Goal: Check status: Check status

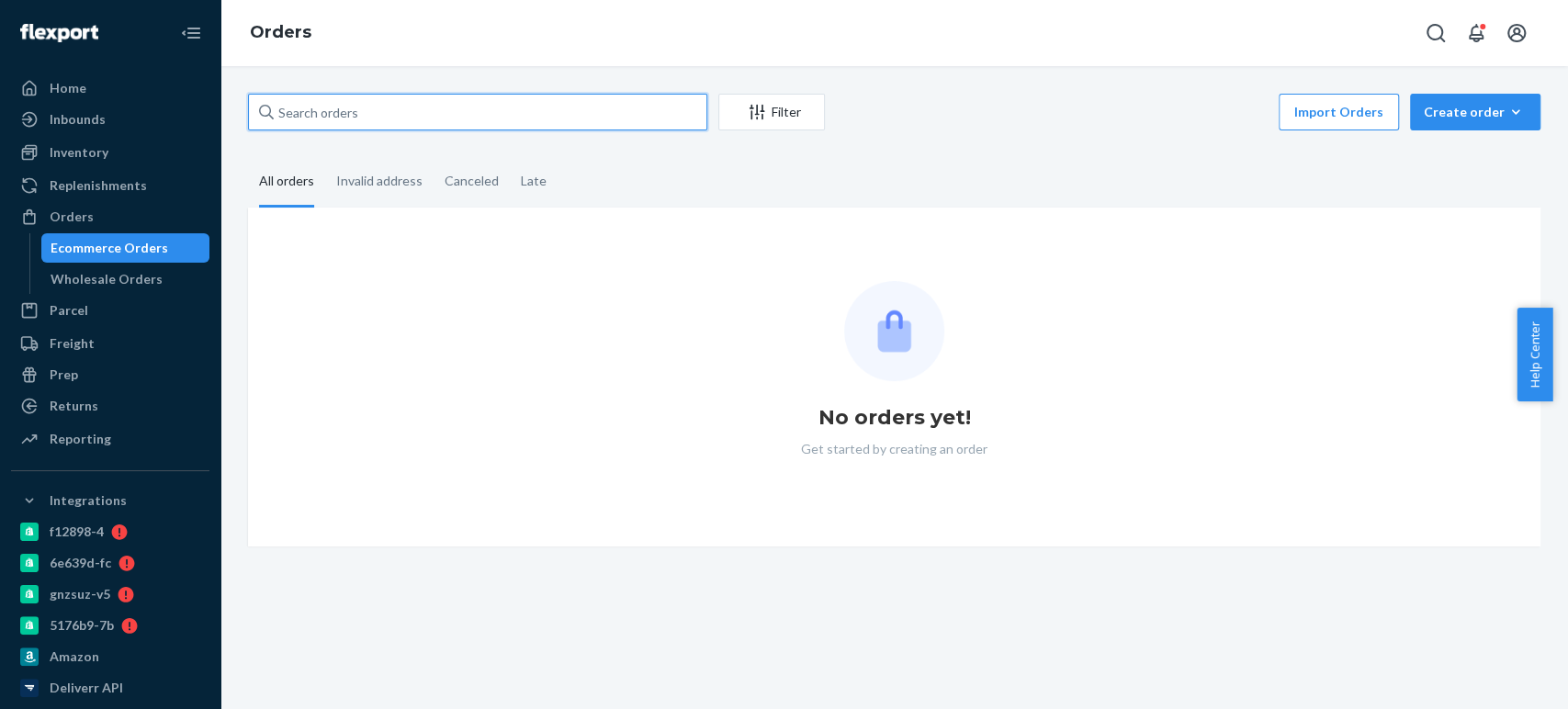
click at [281, 103] on input "text" at bounding box center [478, 112] width 459 height 37
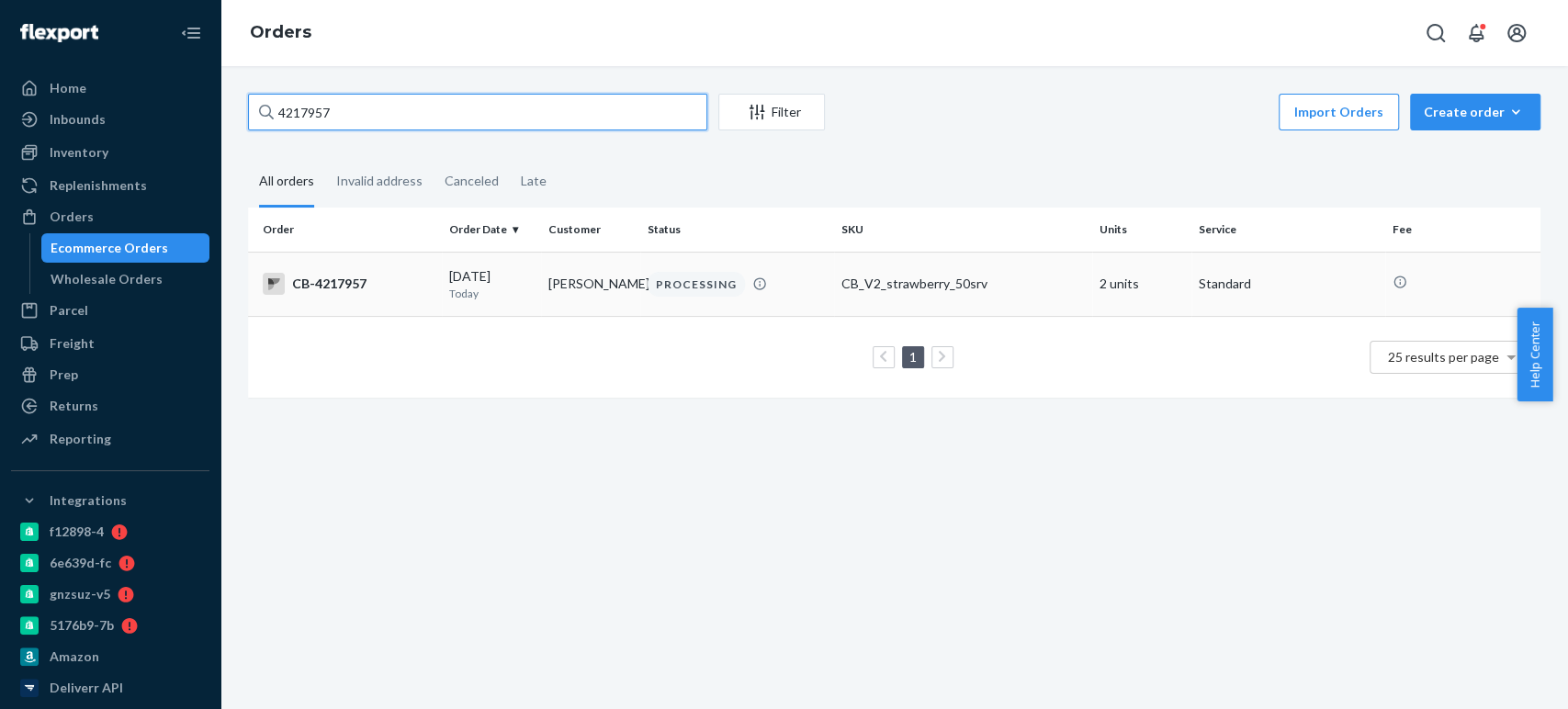
type input "4217957"
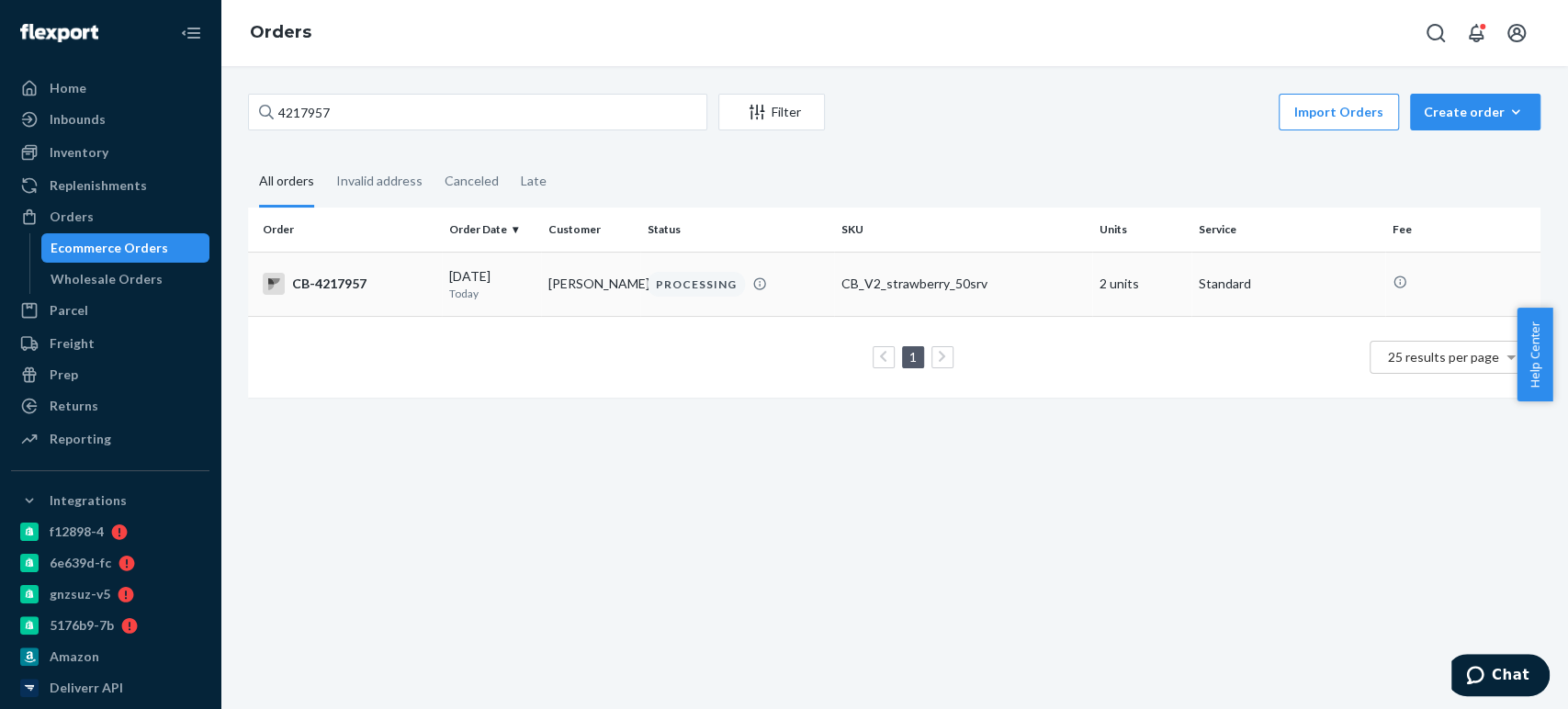
click at [451, 291] on p "Today" at bounding box center [491, 293] width 84 height 15
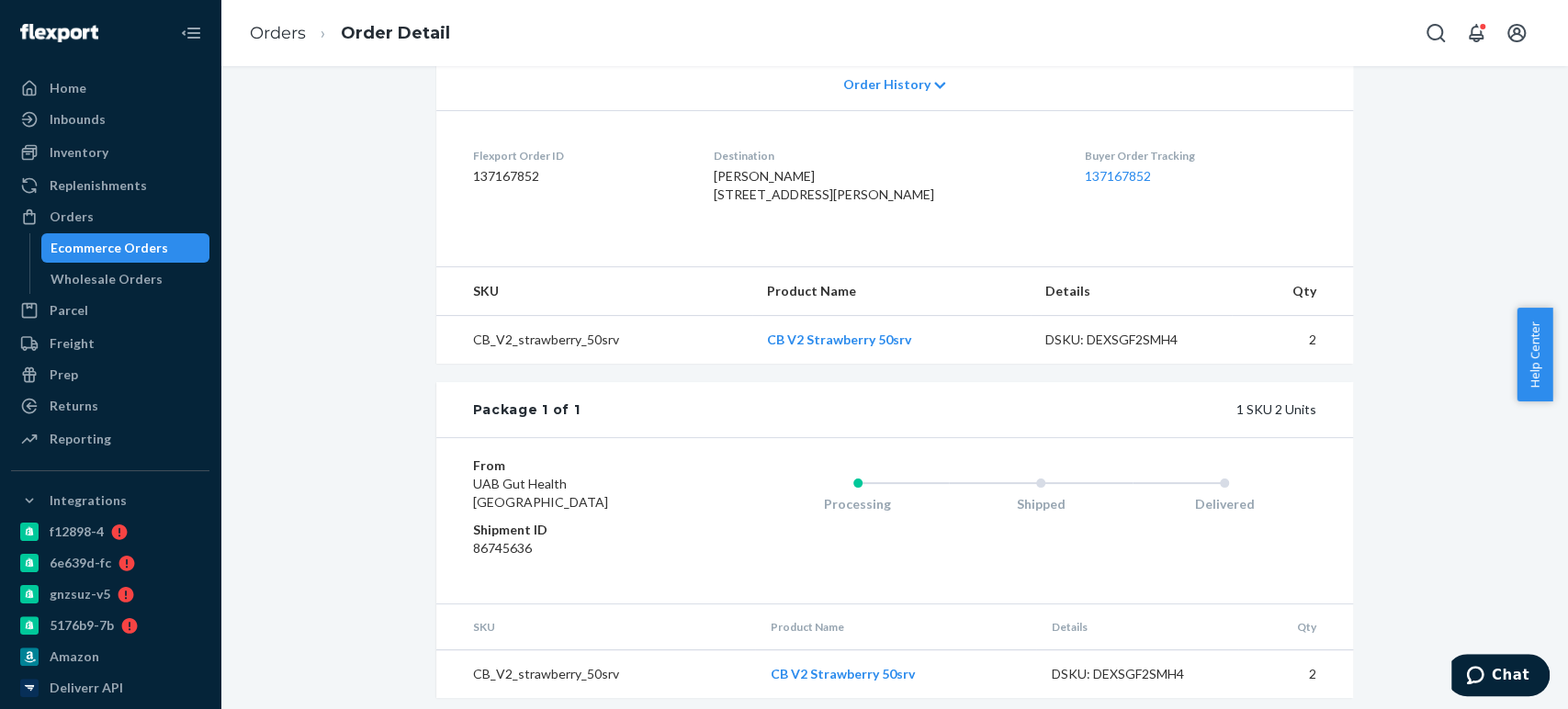
scroll to position [420, 0]
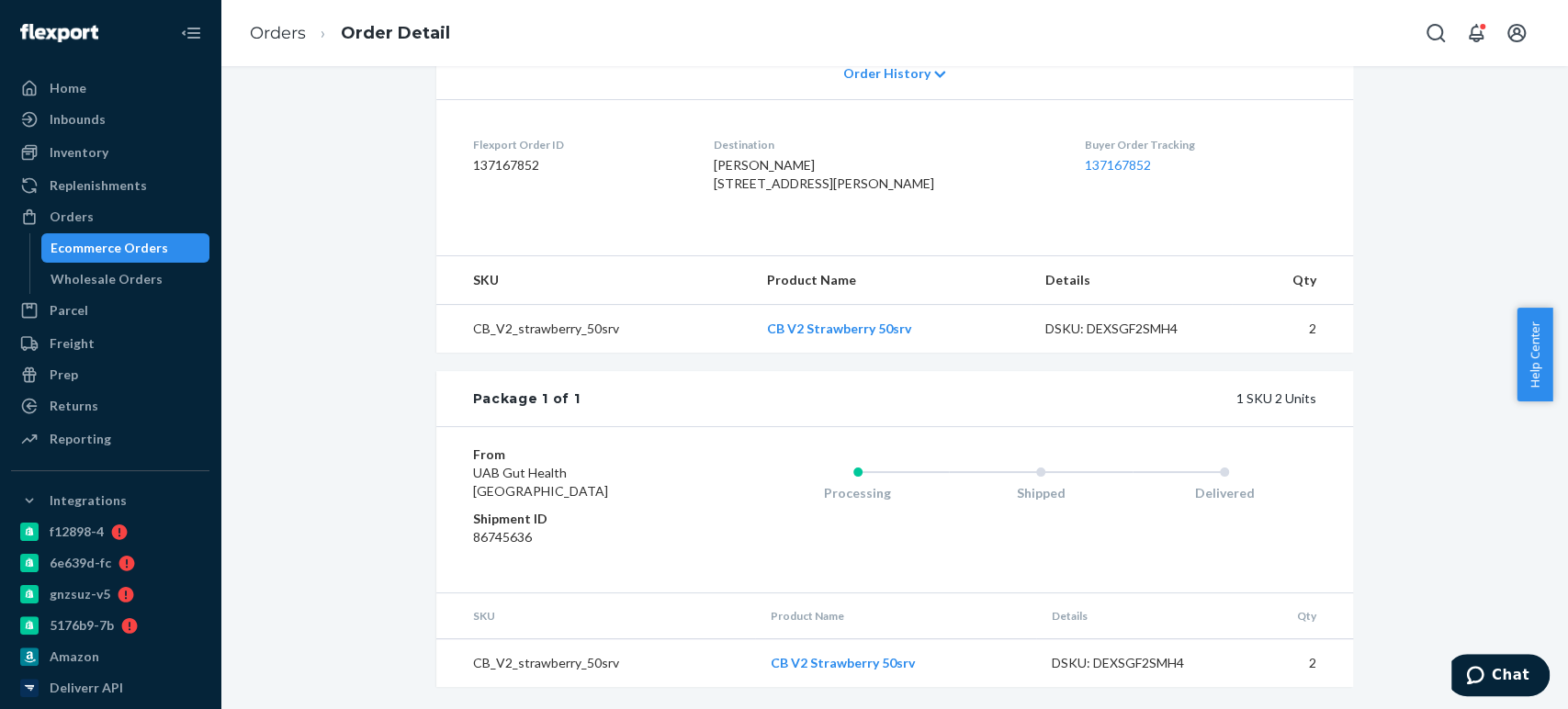
click at [617, 460] on div "From UAB [GEOGRAPHIC_DATA] Shipment ID 86745636 Processing Shipped Delivered" at bounding box center [894, 510] width 916 height 166
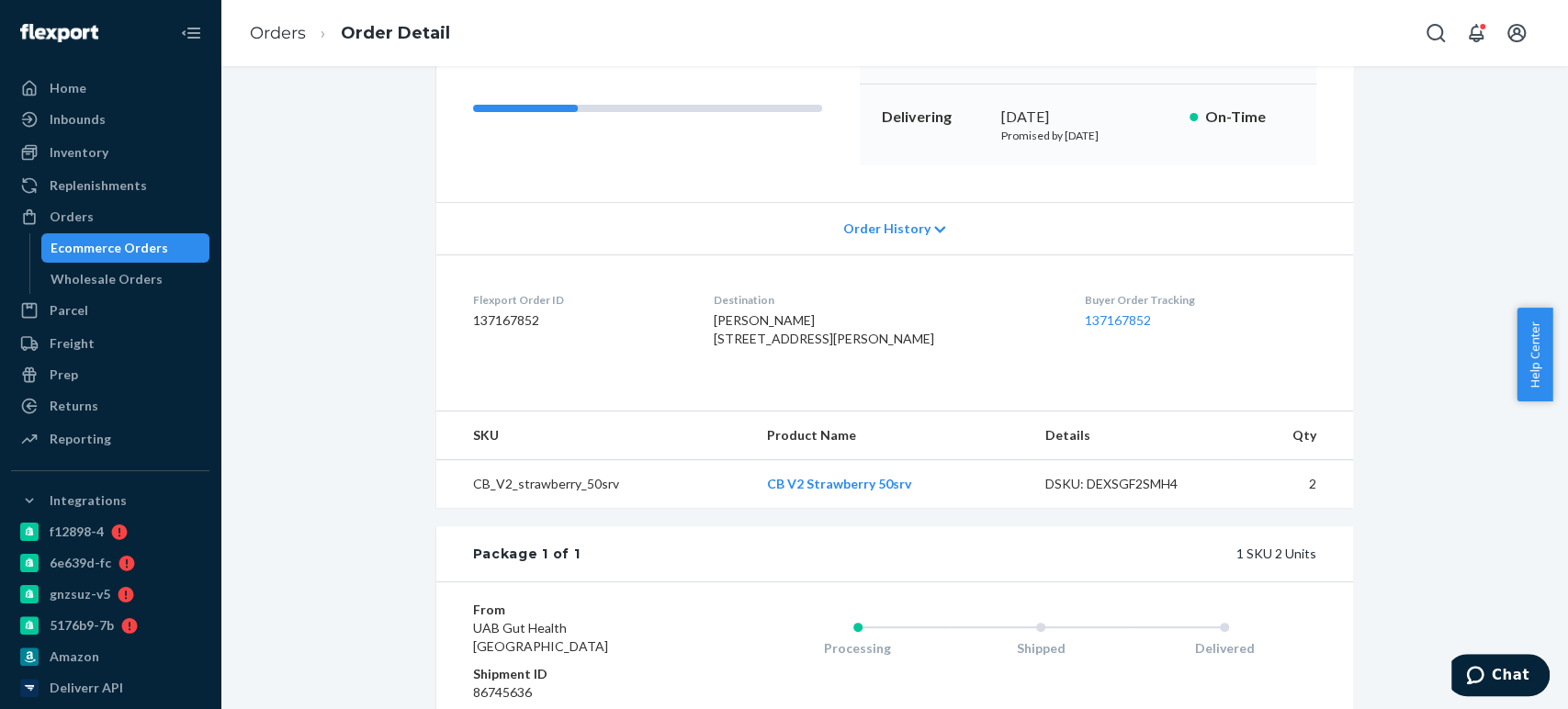
scroll to position [0, 0]
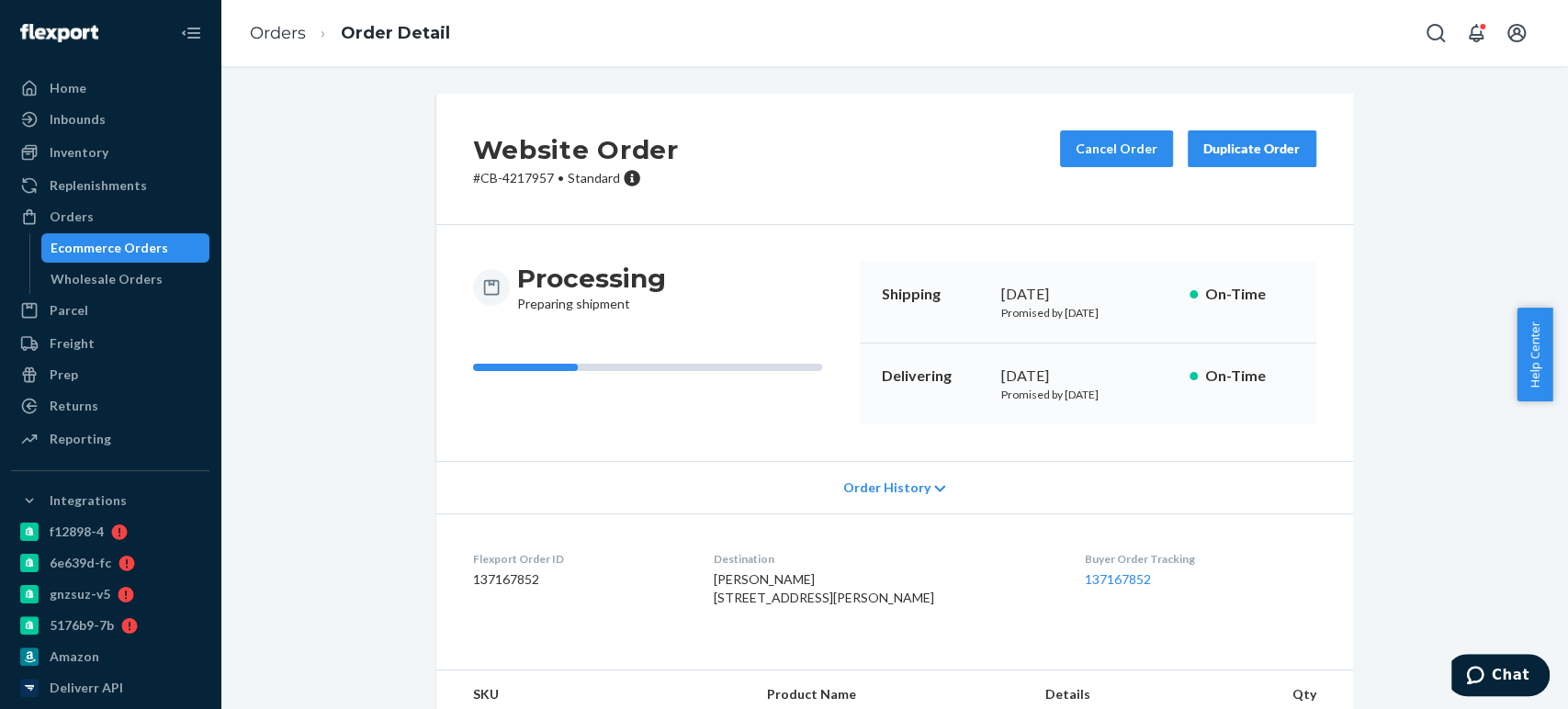
click at [165, 255] on div "Ecommerce Orders" at bounding box center [126, 248] width 165 height 26
